Goal: Task Accomplishment & Management: Manage account settings

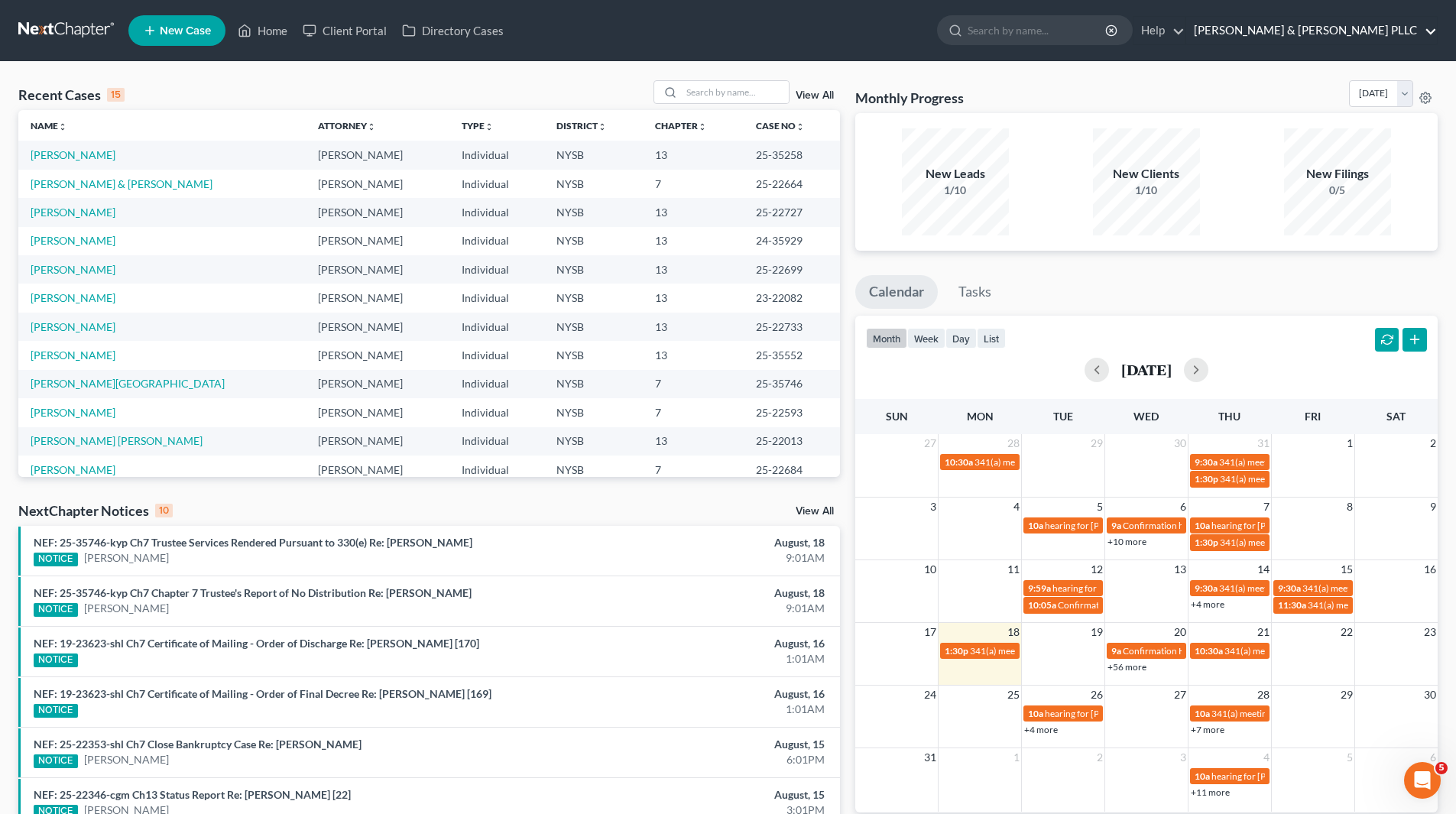
click at [1287, 33] on link "[PERSON_NAME] & [PERSON_NAME] PLLC" at bounding box center [1311, 31] width 251 height 27
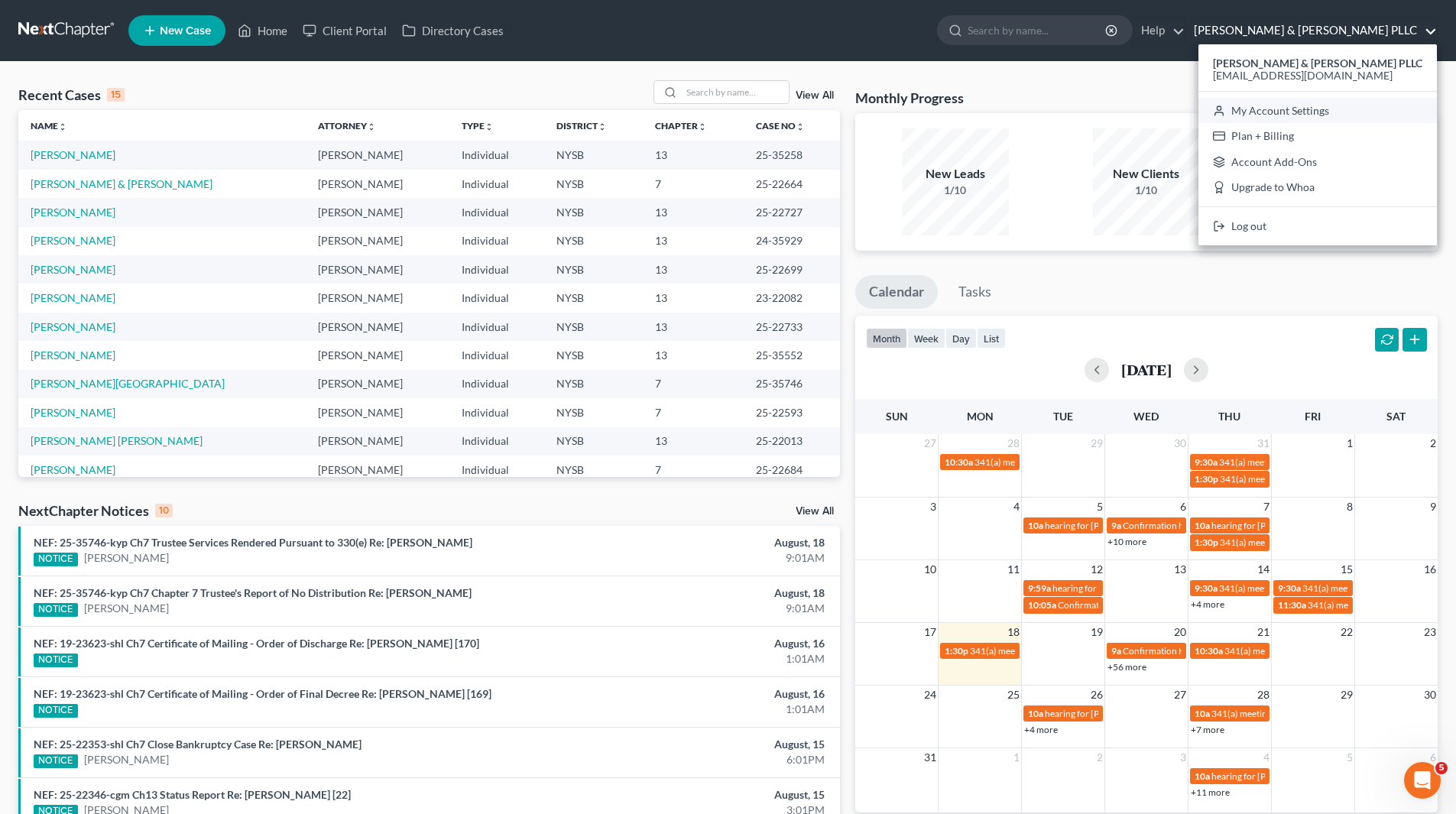
click at [1312, 107] on link "My Account Settings" at bounding box center [1317, 111] width 239 height 26
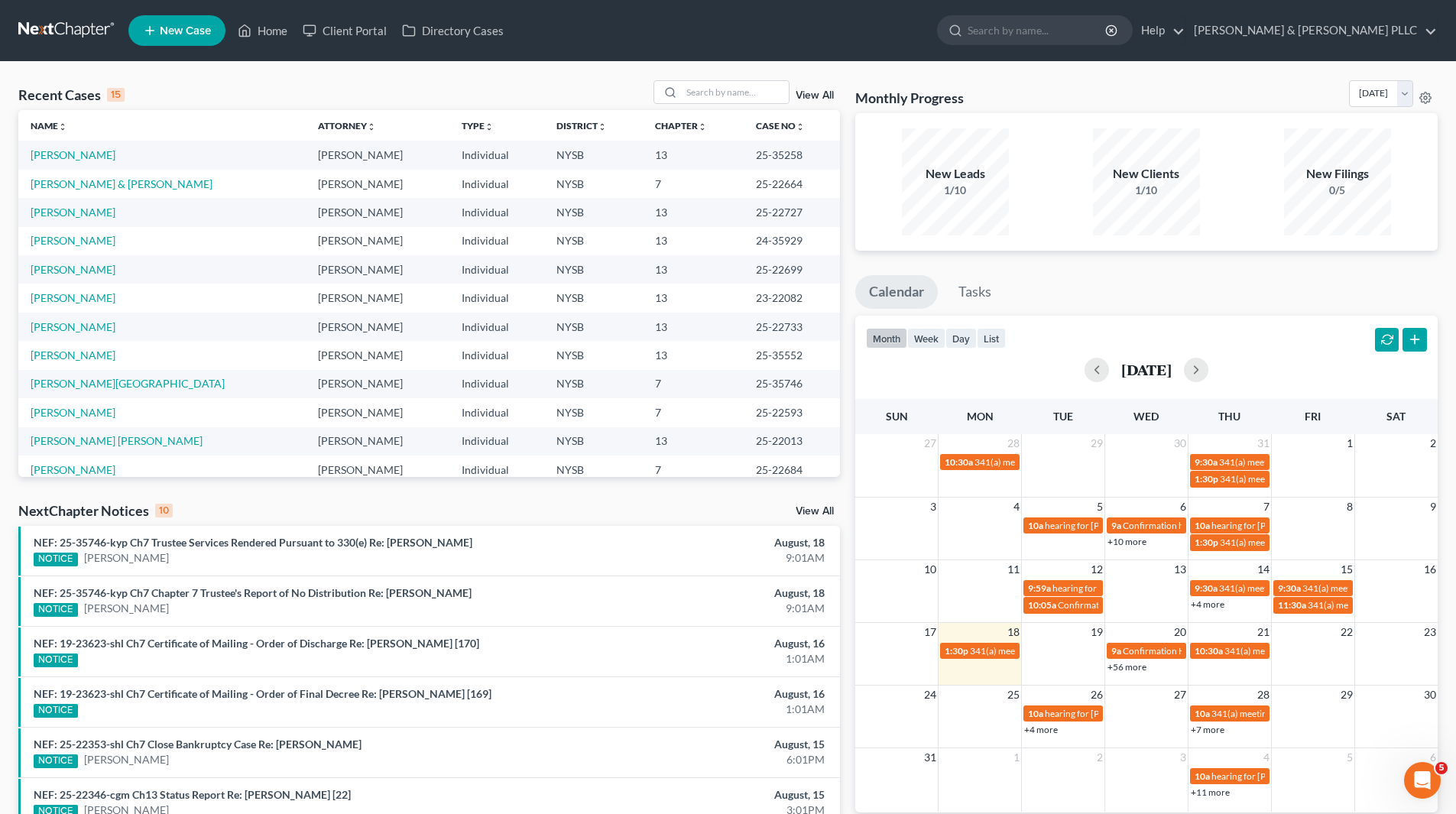
select select "24"
select select "35"
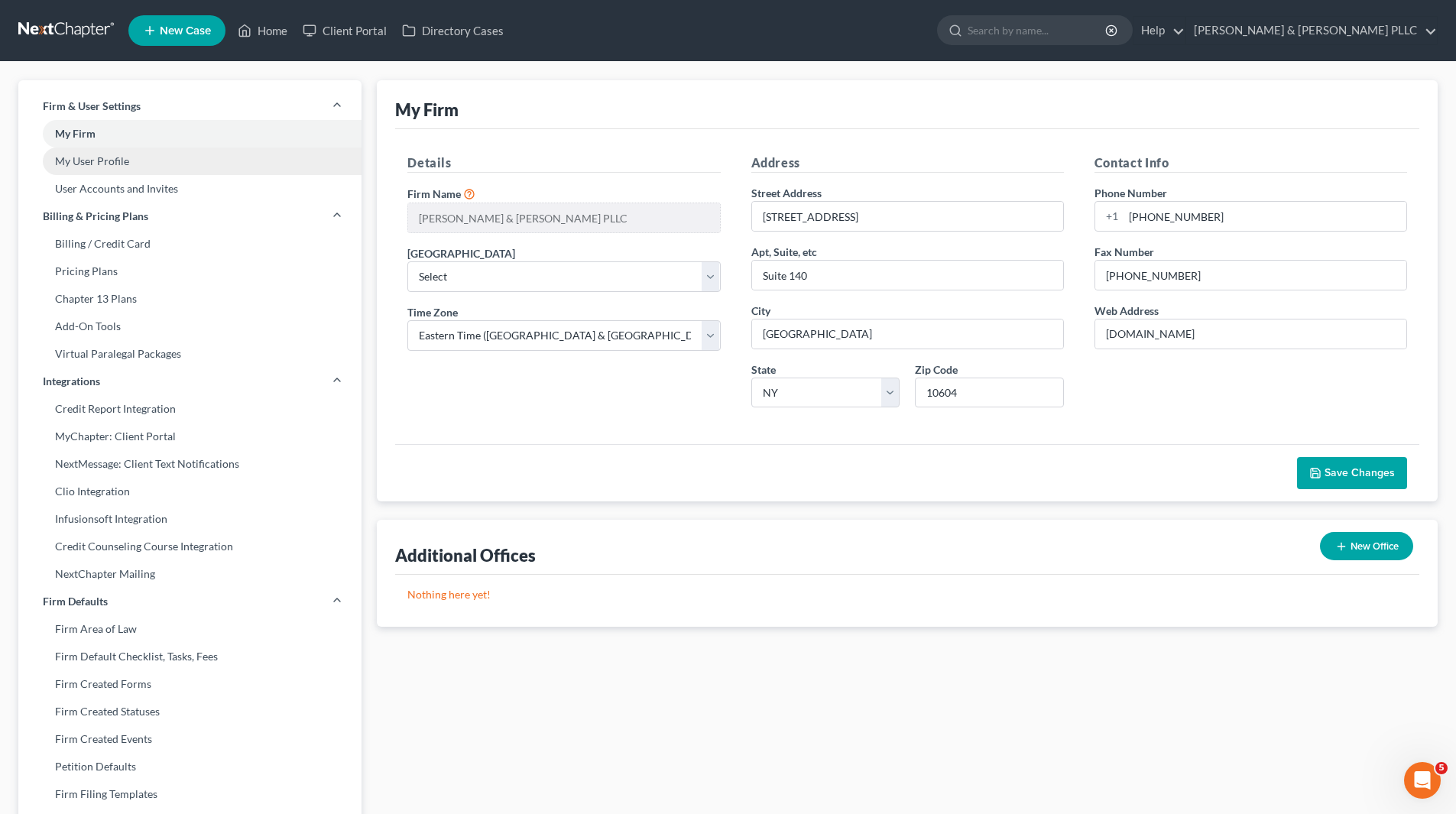
click at [155, 164] on link "My User Profile" at bounding box center [190, 162] width 343 height 27
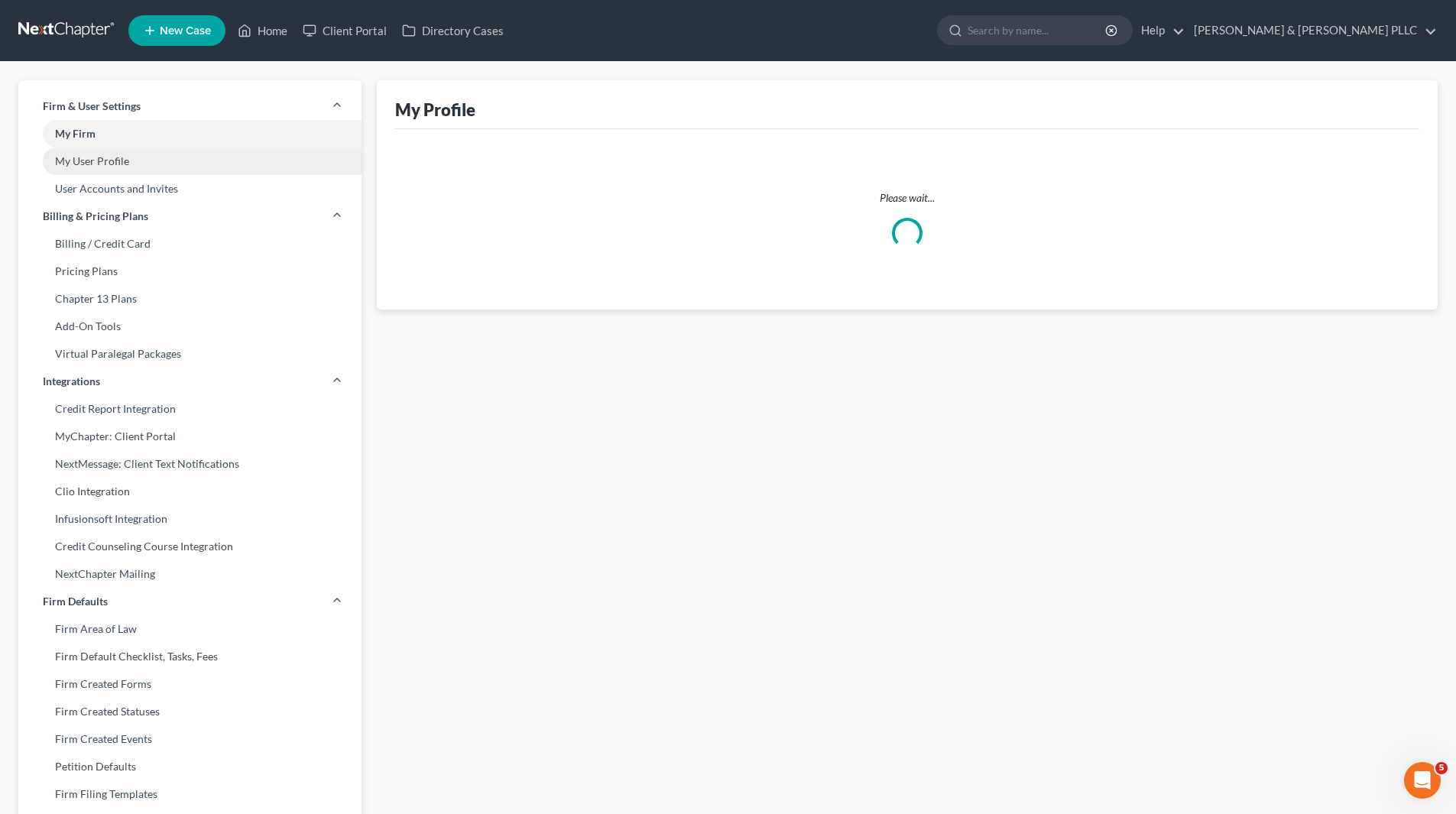
select select "35"
select select "55"
select select "attorney"
select select "0"
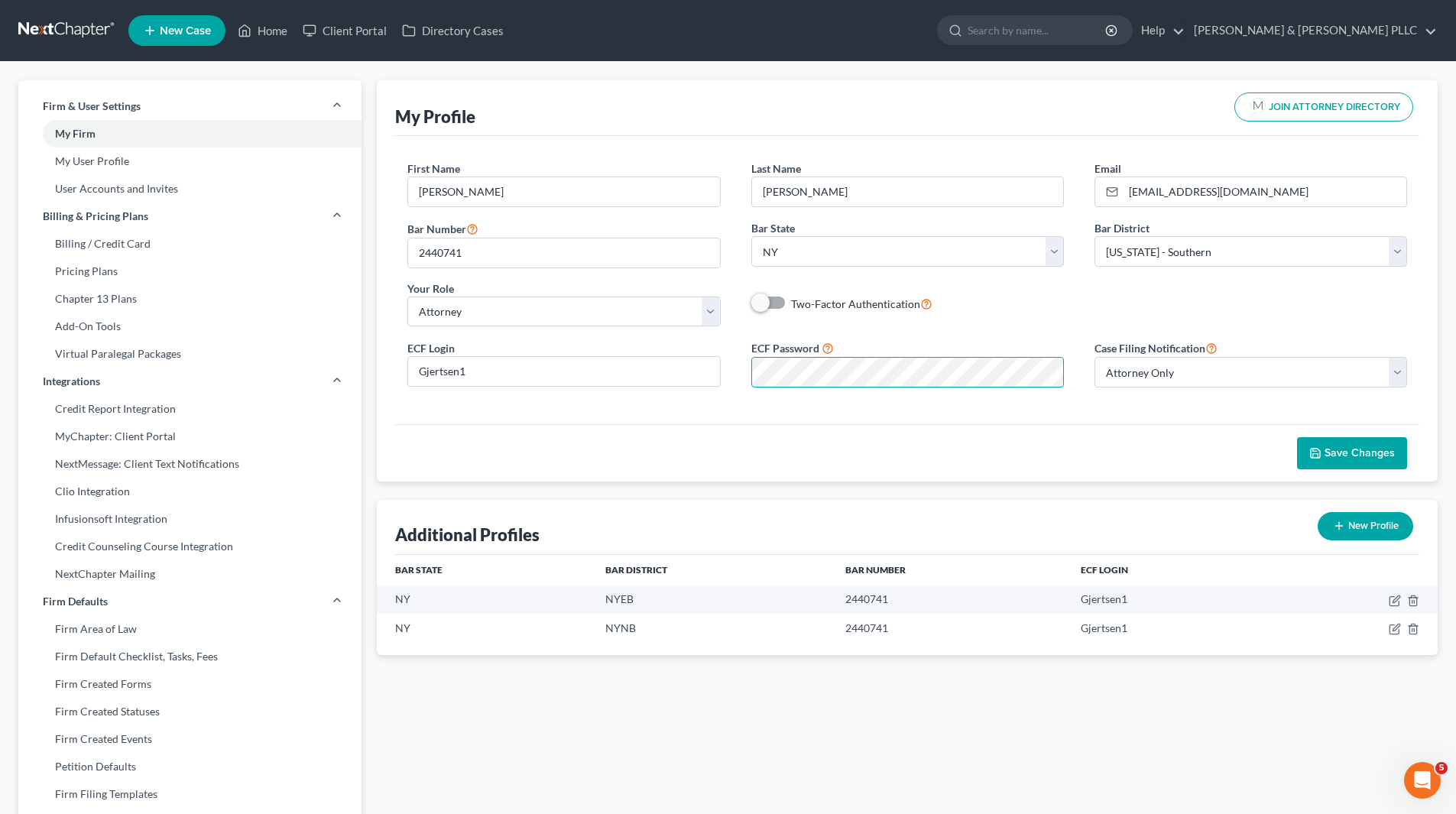
click at [739, 364] on div "ECF Password" at bounding box center [907, 363] width 343 height 48
click at [1352, 445] on button "Save Changes" at bounding box center [1352, 453] width 110 height 32
click at [1355, 450] on span "Save Changes" at bounding box center [1359, 452] width 70 height 13
